Goal: Navigation & Orientation: Find specific page/section

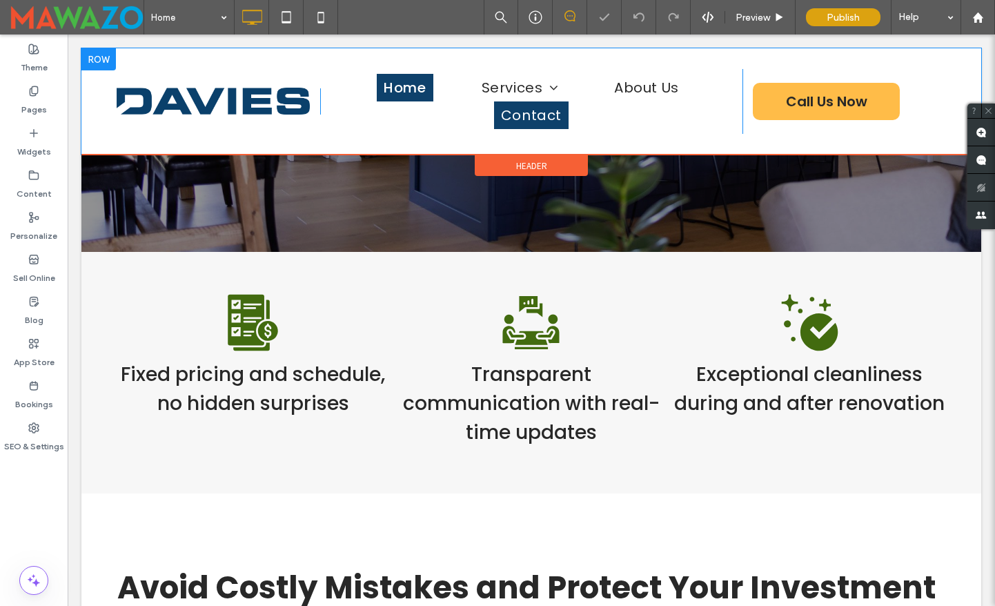
scroll to position [442, 0]
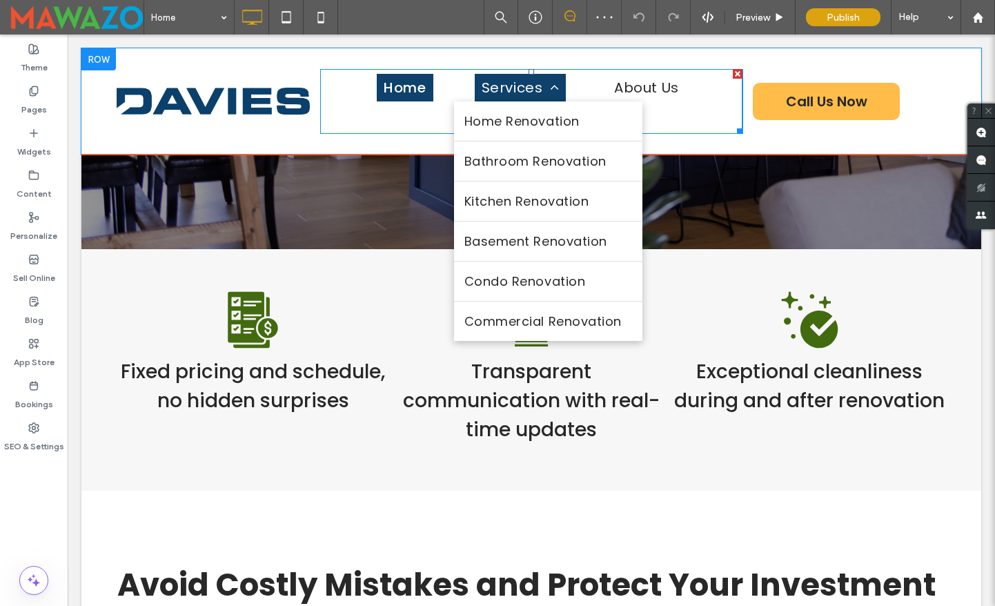
click at [525, 87] on span "Services" at bounding box center [520, 87] width 77 height 21
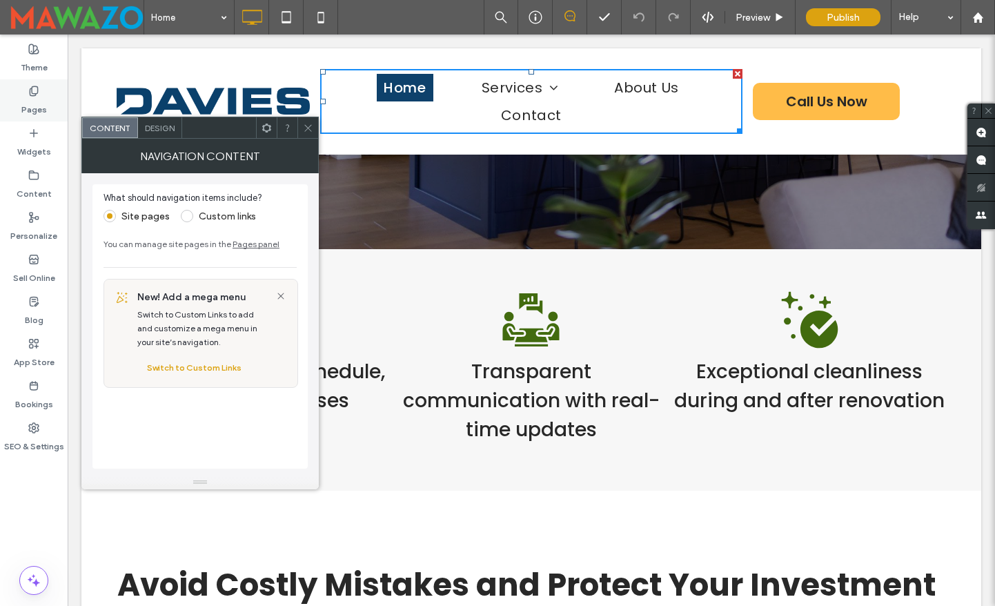
click at [37, 97] on label "Pages" at bounding box center [34, 106] width 26 height 19
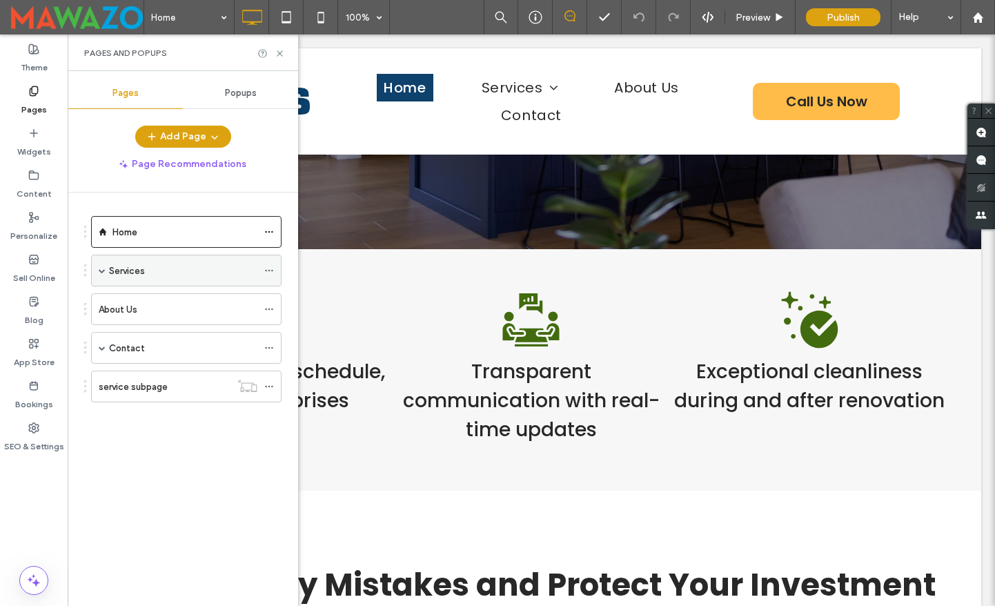
click at [152, 266] on div "Services" at bounding box center [183, 271] width 148 height 14
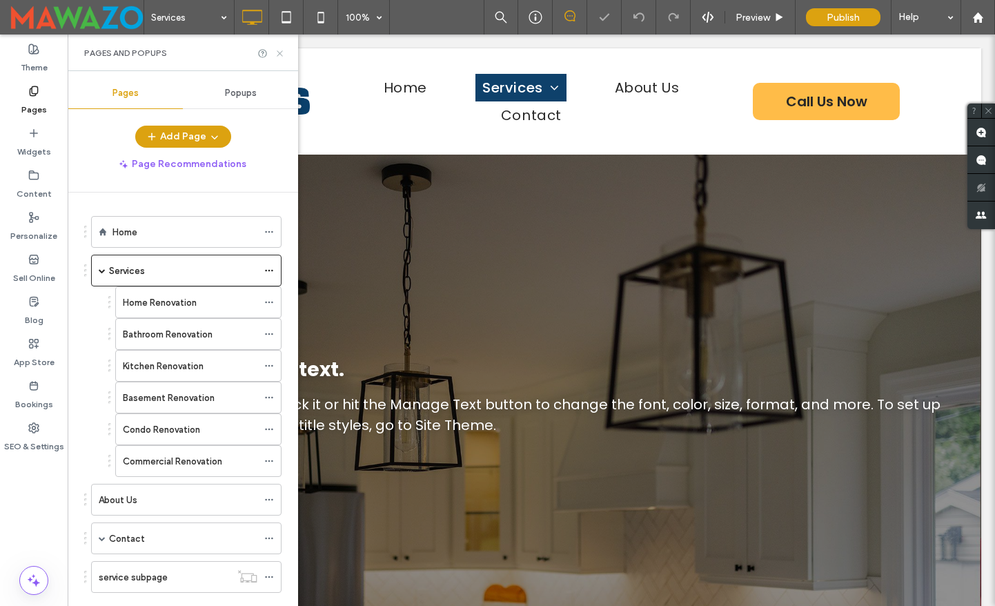
click at [275, 56] on icon at bounding box center [280, 53] width 10 height 10
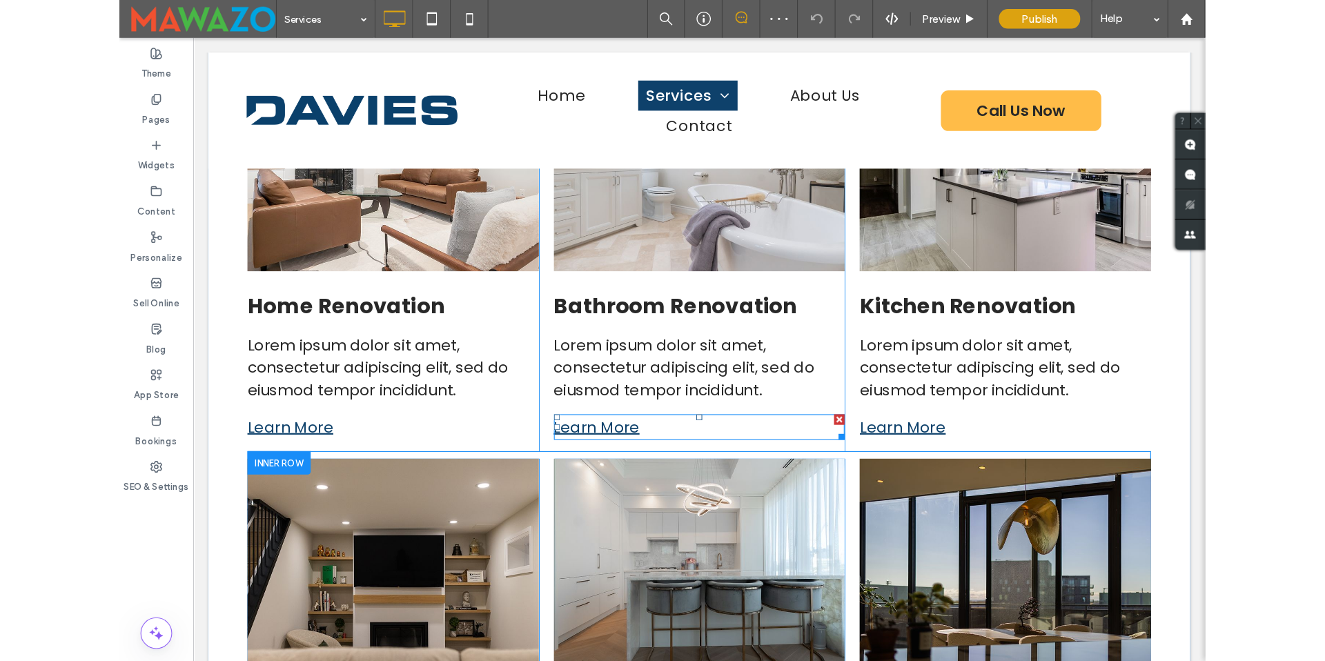
scroll to position [981, 0]
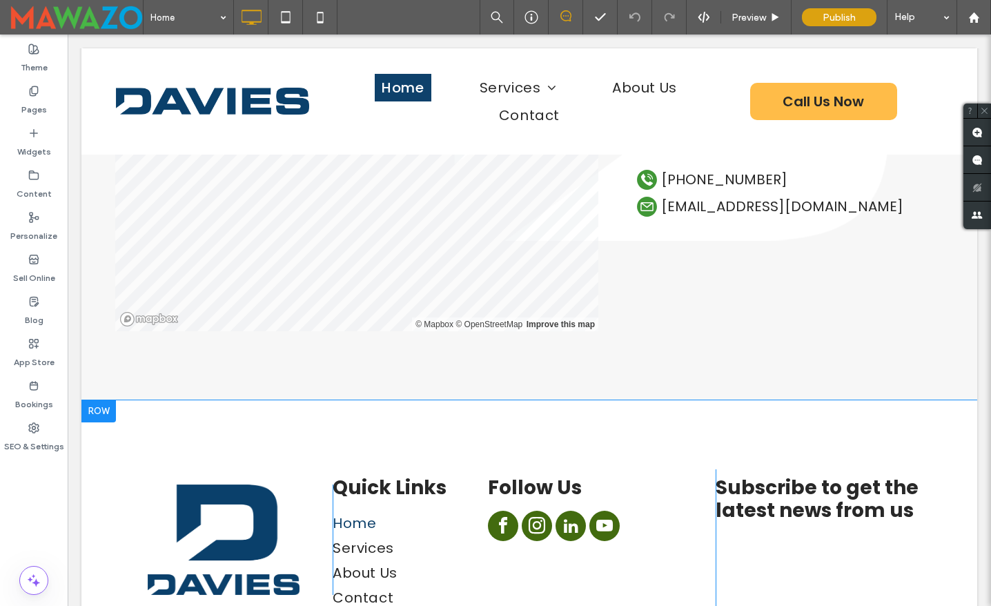
scroll to position [7303, 0]
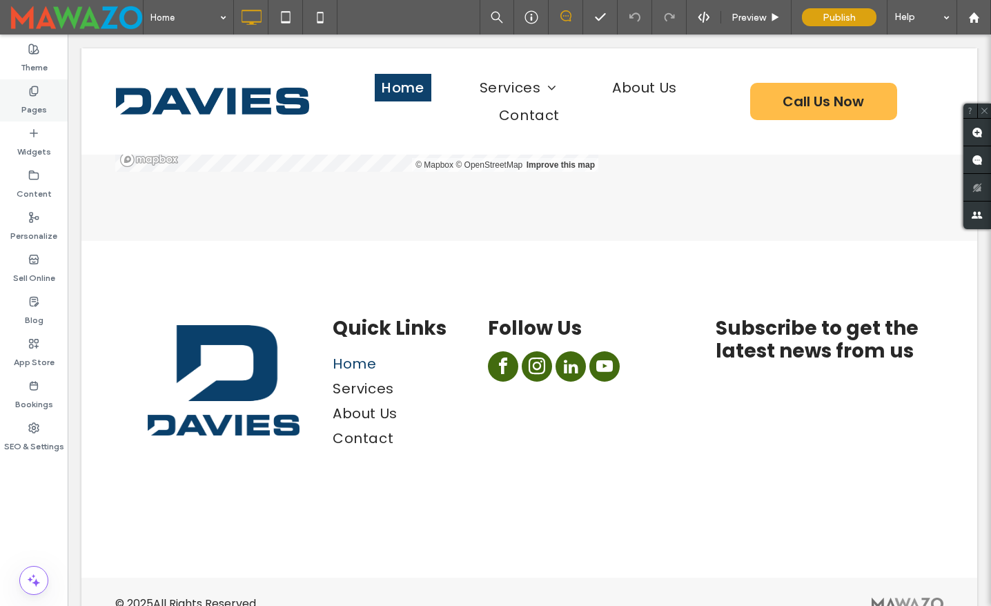
click at [34, 111] on label "Pages" at bounding box center [34, 106] width 26 height 19
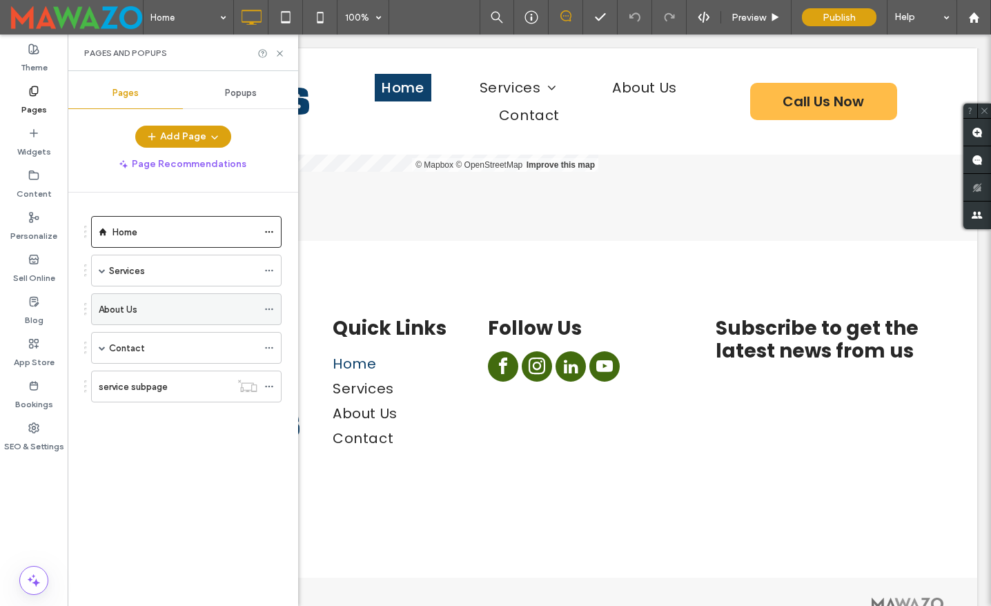
click at [135, 309] on label "About Us" at bounding box center [118, 309] width 39 height 24
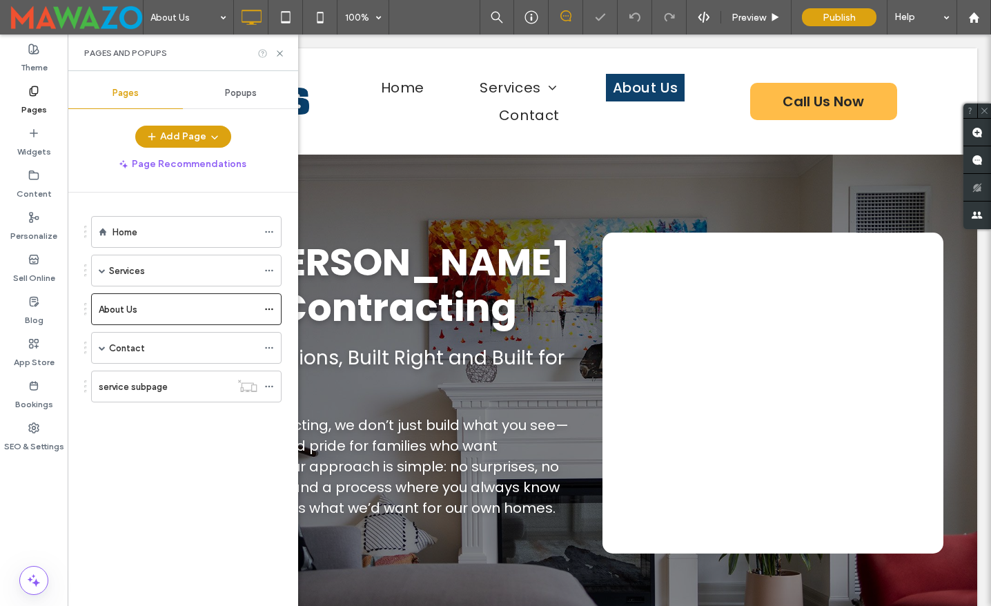
click at [262, 56] on icon at bounding box center [262, 53] width 10 height 10
click at [280, 56] on icon at bounding box center [280, 53] width 10 height 10
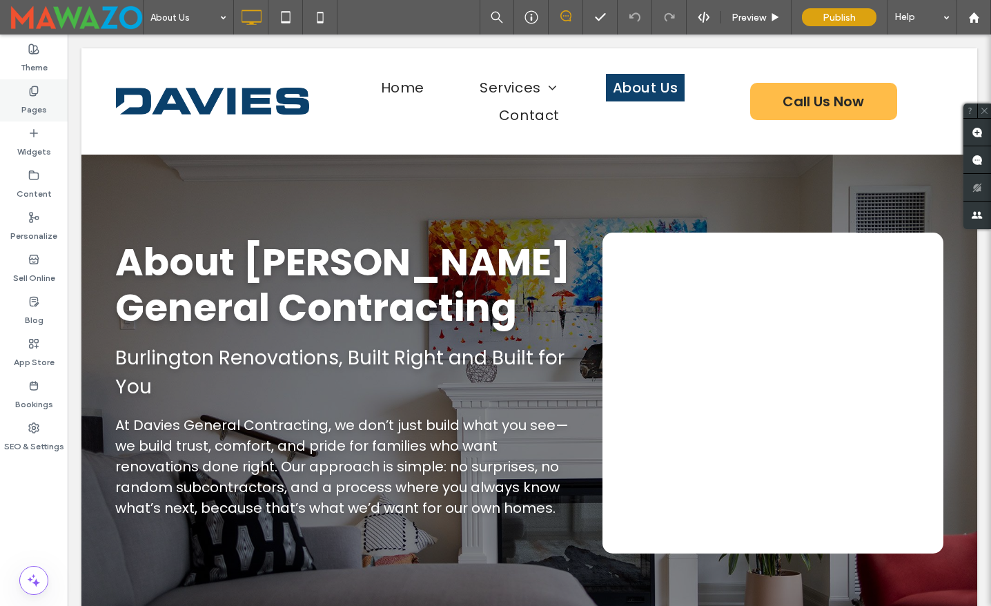
click at [47, 110] on div "Pages" at bounding box center [34, 100] width 68 height 42
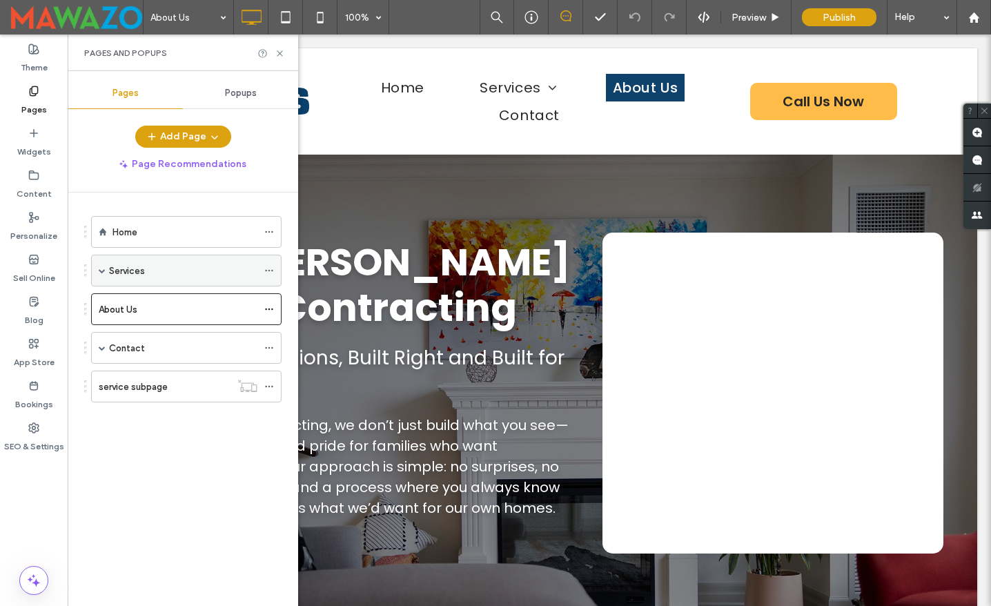
click at [146, 280] on div "Services" at bounding box center [183, 270] width 148 height 30
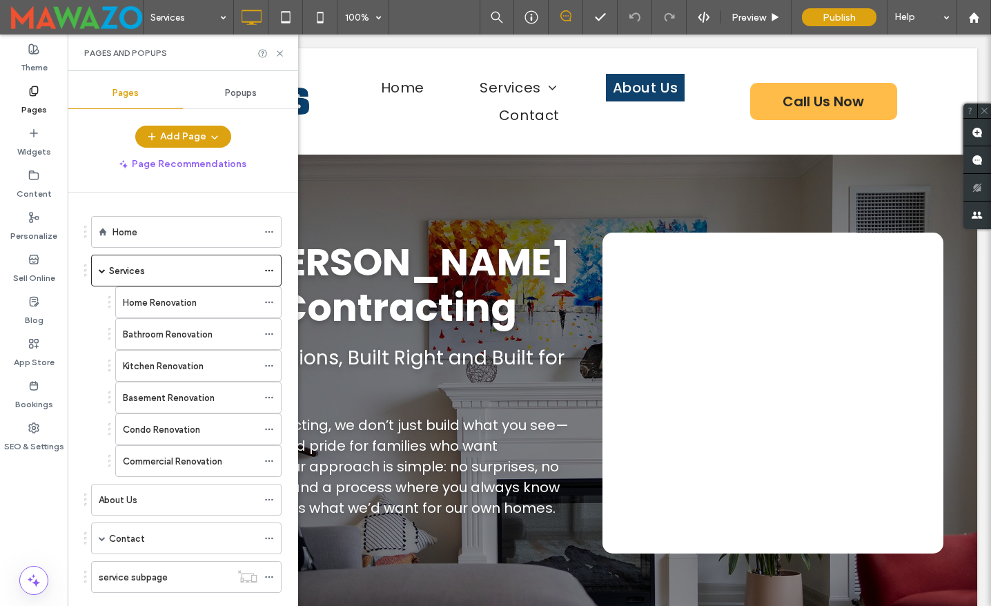
click at [164, 308] on div "Services 100% Preview Publish Help Site Comments Team & Clients Automate new co…" at bounding box center [495, 303] width 991 height 606
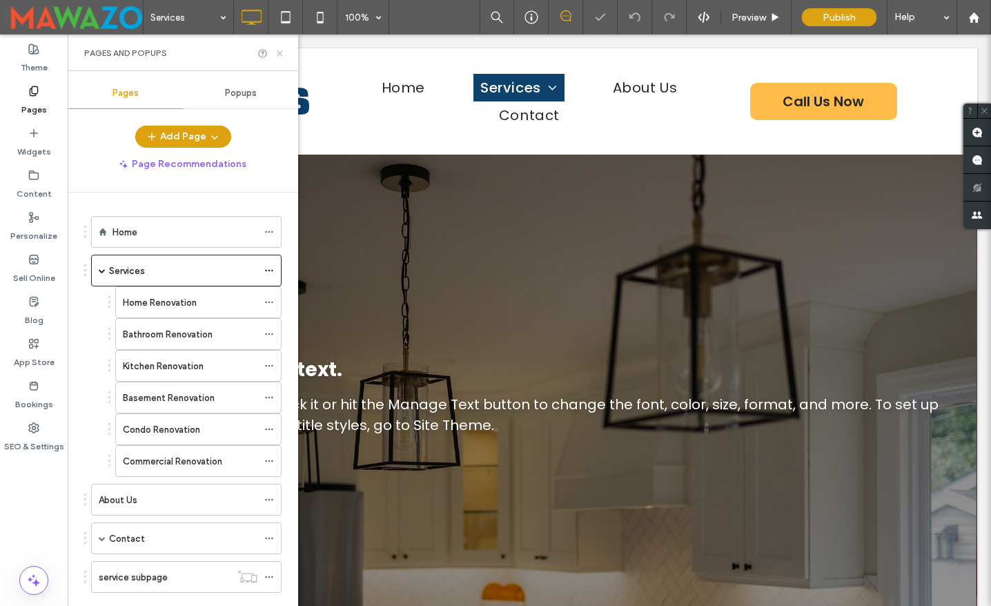
click at [275, 48] on icon at bounding box center [280, 53] width 10 height 10
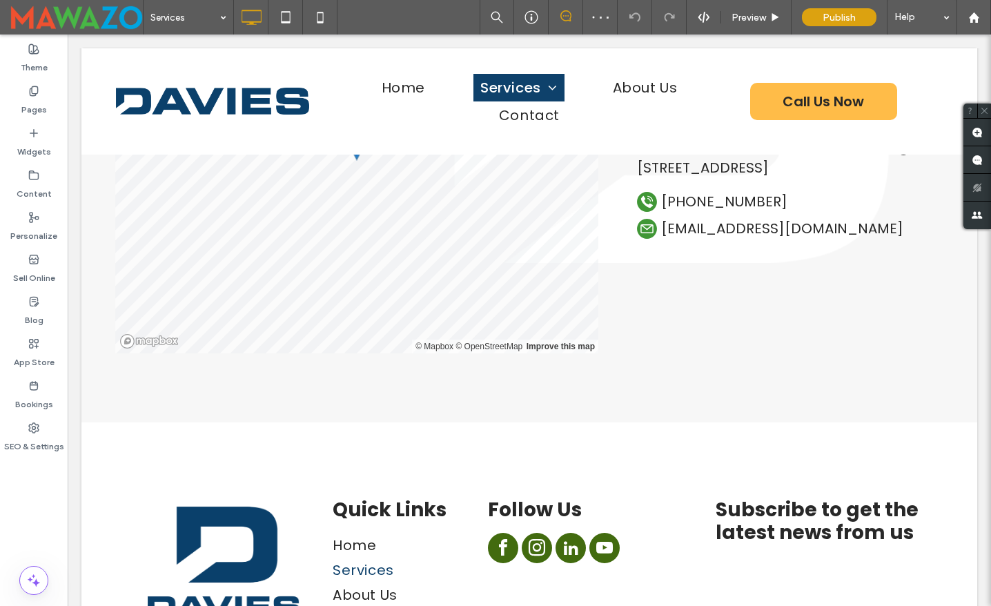
scroll to position [3010, 0]
